Goal: Navigation & Orientation: Find specific page/section

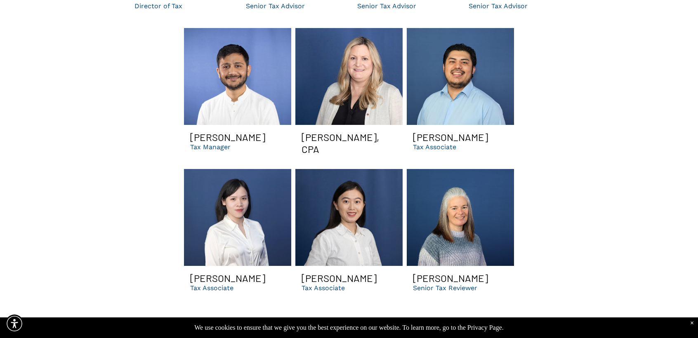
scroll to position [1320, 0]
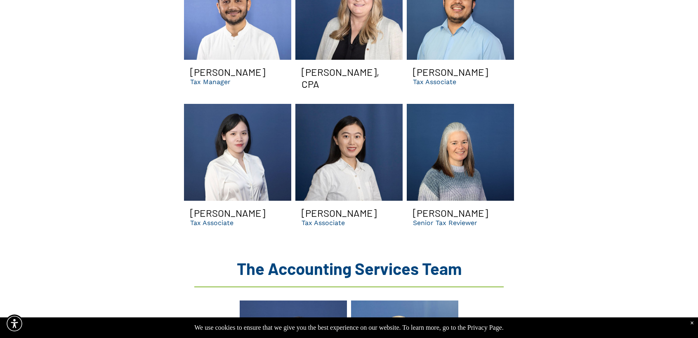
click at [350, 139] on link "Rachel Yang Dental Tax Associate | managerial dental consultants for DSOs and m…" at bounding box center [348, 152] width 107 height 97
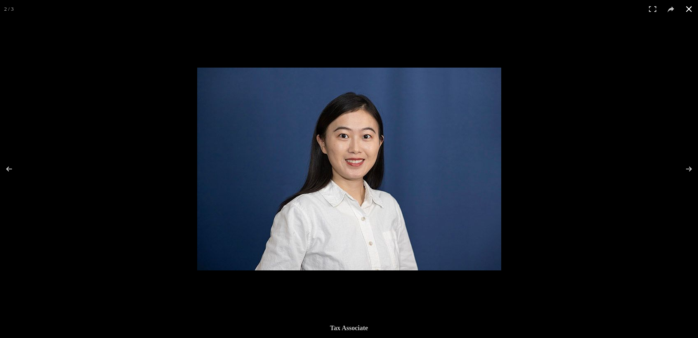
click at [163, 140] on div at bounding box center [349, 169] width 698 height 338
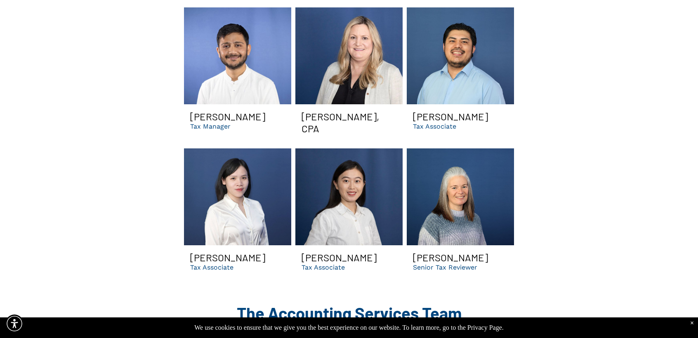
scroll to position [1279, 0]
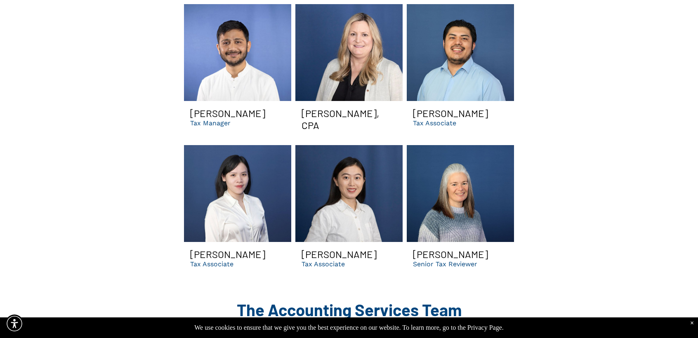
click at [282, 196] on link "Omar dental tax associate in Suwanee GA | find out if you need a dso" at bounding box center [237, 193] width 107 height 97
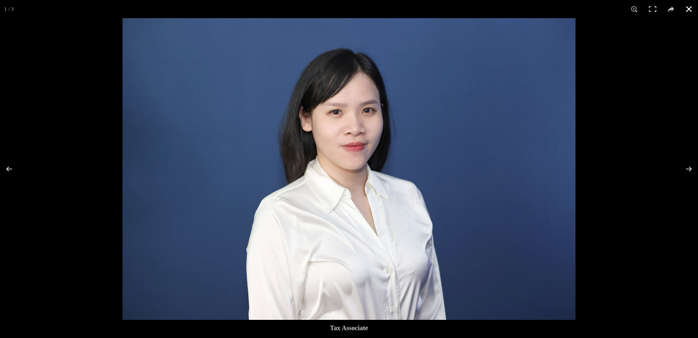
click at [33, 233] on div at bounding box center [349, 169] width 698 height 338
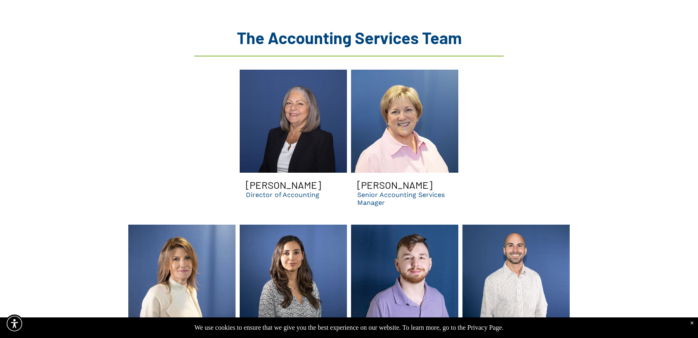
scroll to position [1609, 0]
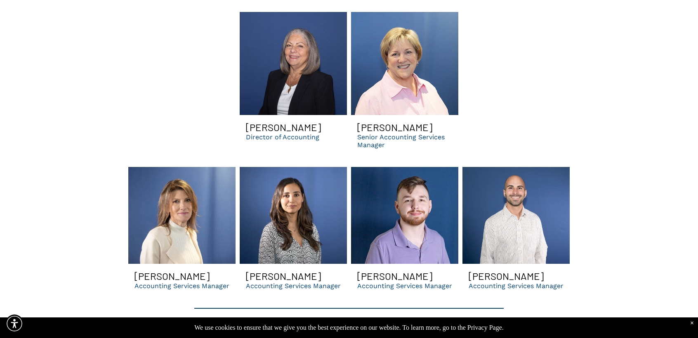
click at [316, 205] on link "Carolina Smiling | dental accounting services manager in GA | dso consulting" at bounding box center [293, 215] width 107 height 97
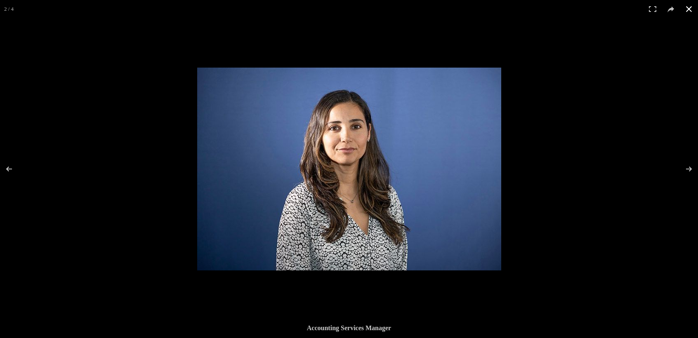
click at [125, 201] on div at bounding box center [349, 169] width 698 height 338
